Goal: Navigation & Orientation: Find specific page/section

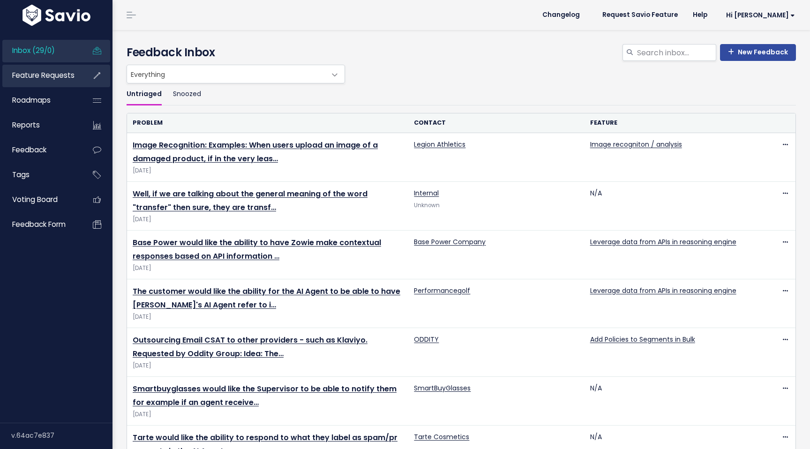
click at [46, 75] on span "Feature Requests" at bounding box center [43, 75] width 62 height 10
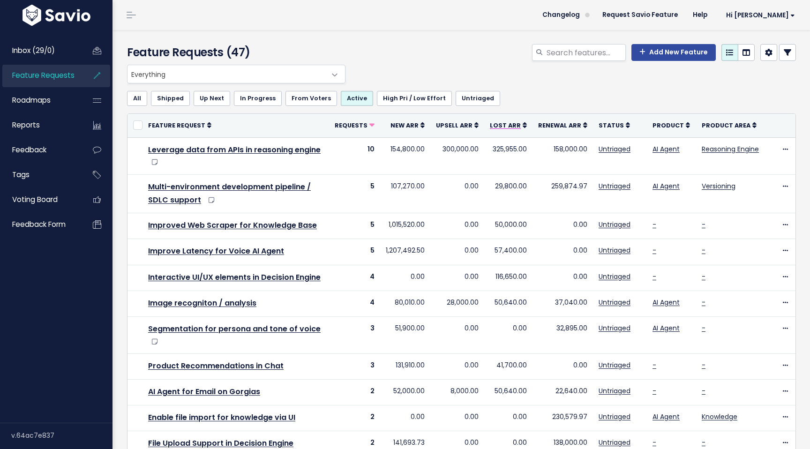
click at [519, 124] on span "Lost ARR" at bounding box center [505, 125] width 31 height 8
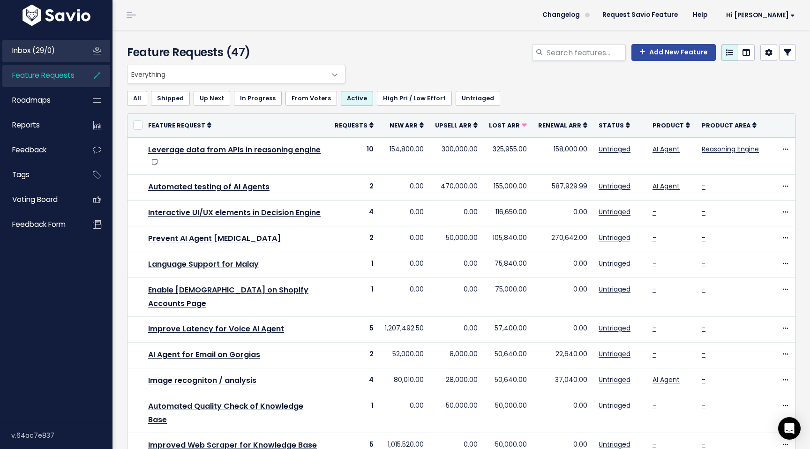
click at [38, 53] on span "Inbox (29/0)" at bounding box center [33, 50] width 43 height 10
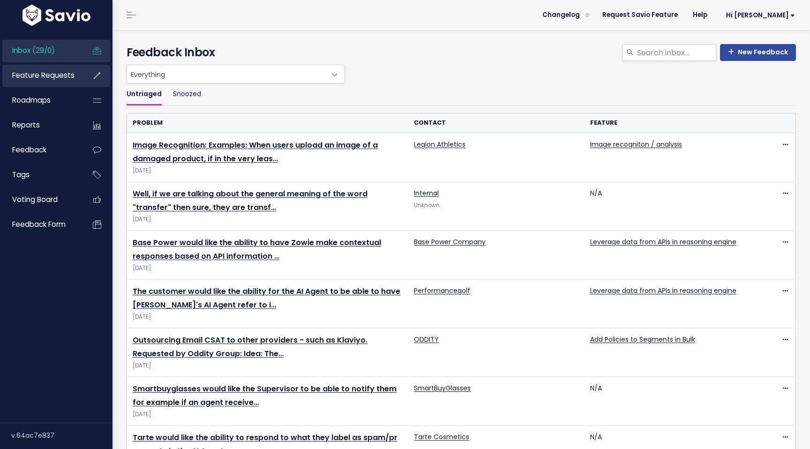
click at [36, 76] on span "Feature Requests" at bounding box center [43, 75] width 62 height 10
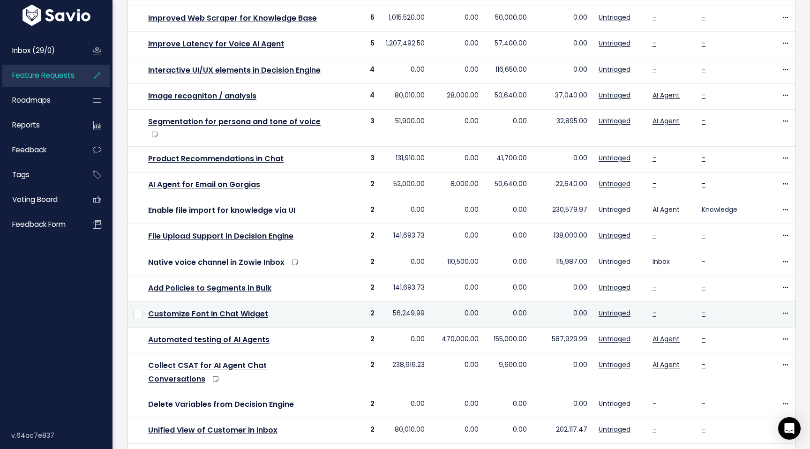
scroll to position [289, 0]
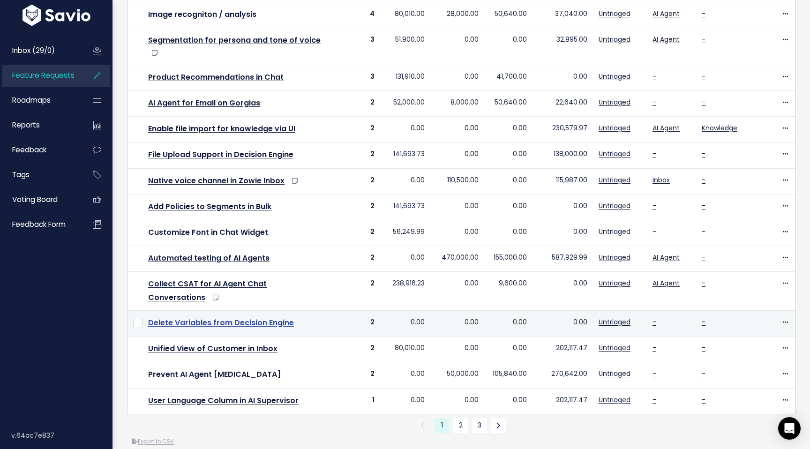
click at [256, 317] on link "Delete Variables from Decision Engine" at bounding box center [221, 322] width 146 height 11
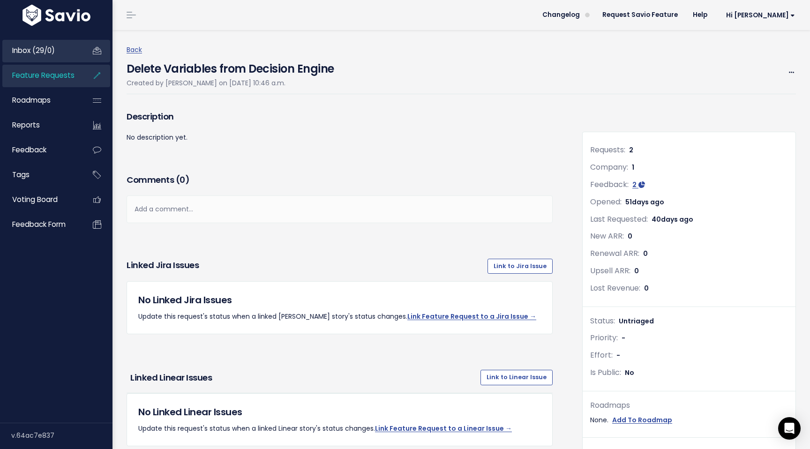
click at [41, 50] on span "Inbox (29/0)" at bounding box center [33, 50] width 43 height 10
